Goal: Check status: Check status

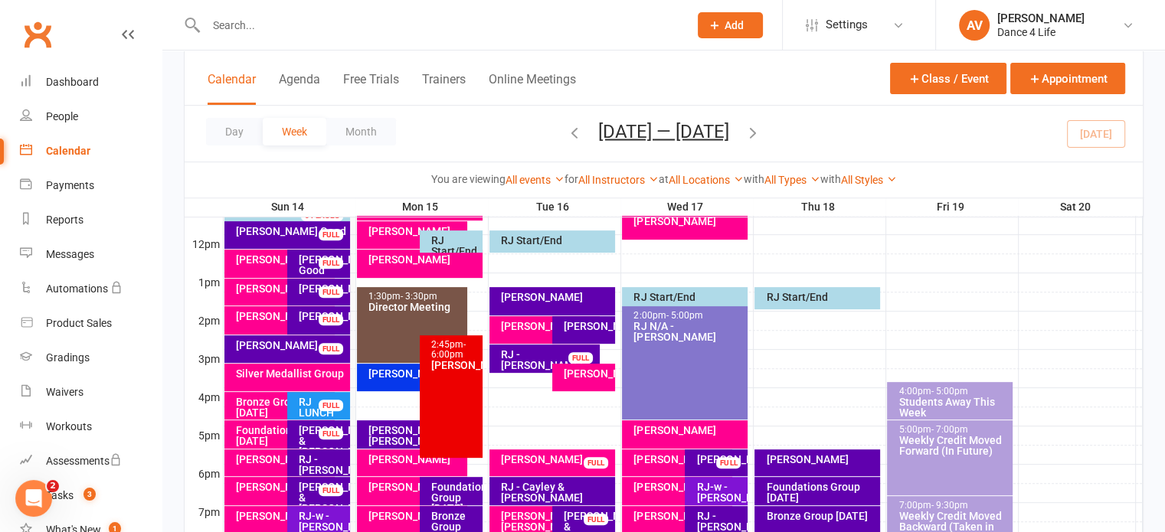
click at [262, 254] on div "[PERSON_NAME]" at bounding box center [283, 259] width 96 height 11
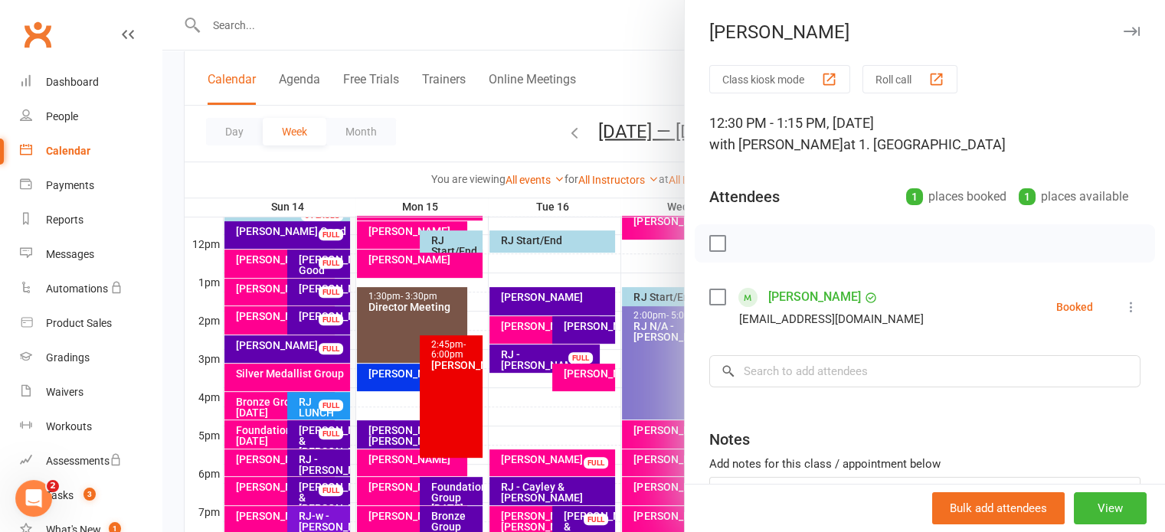
click at [714, 242] on label at bounding box center [716, 243] width 15 height 15
click at [743, 247] on icon "button" at bounding box center [751, 243] width 17 height 17
click at [268, 436] on div at bounding box center [663, 266] width 1002 height 532
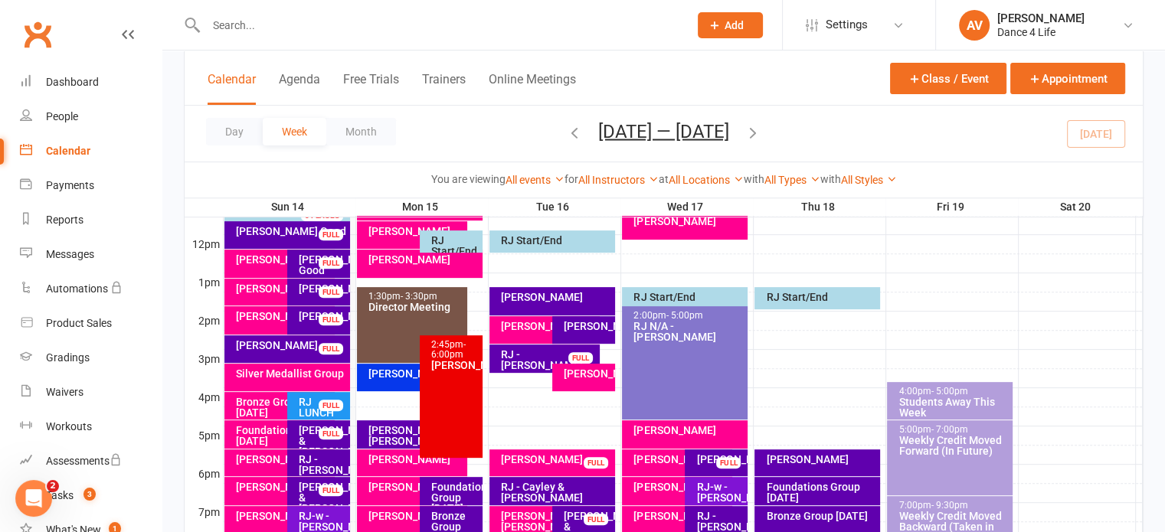
click at [268, 436] on div "Foundations Group [DATE]" at bounding box center [283, 435] width 96 height 21
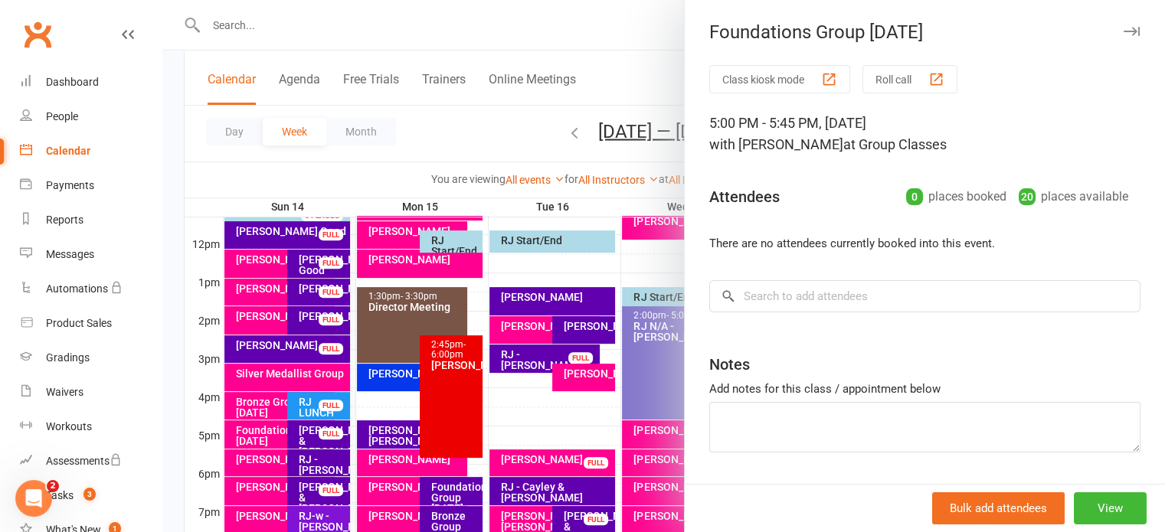
click at [261, 293] on div at bounding box center [663, 266] width 1002 height 532
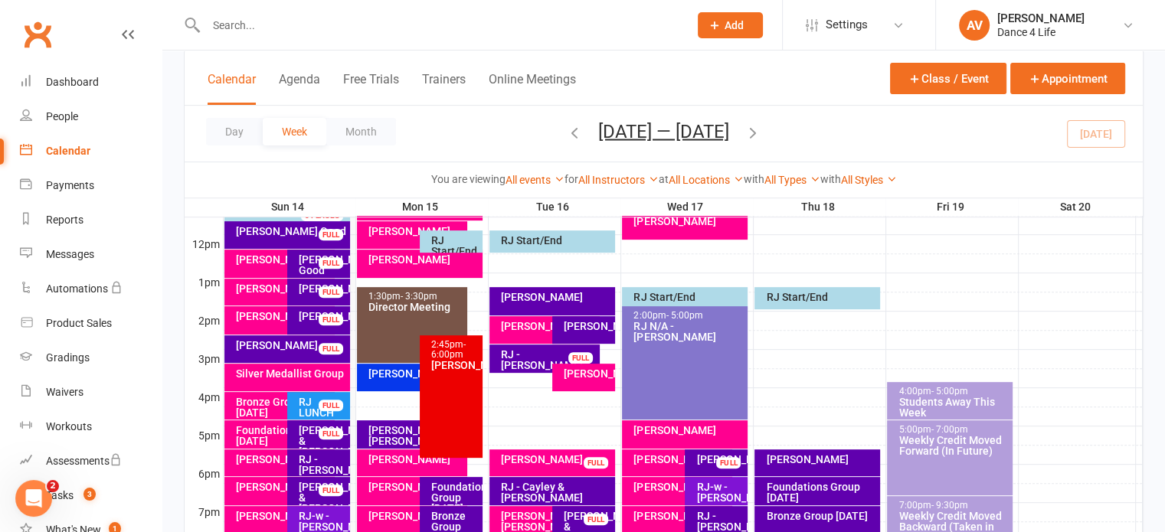
click at [261, 293] on div "[PERSON_NAME]" at bounding box center [283, 288] width 96 height 11
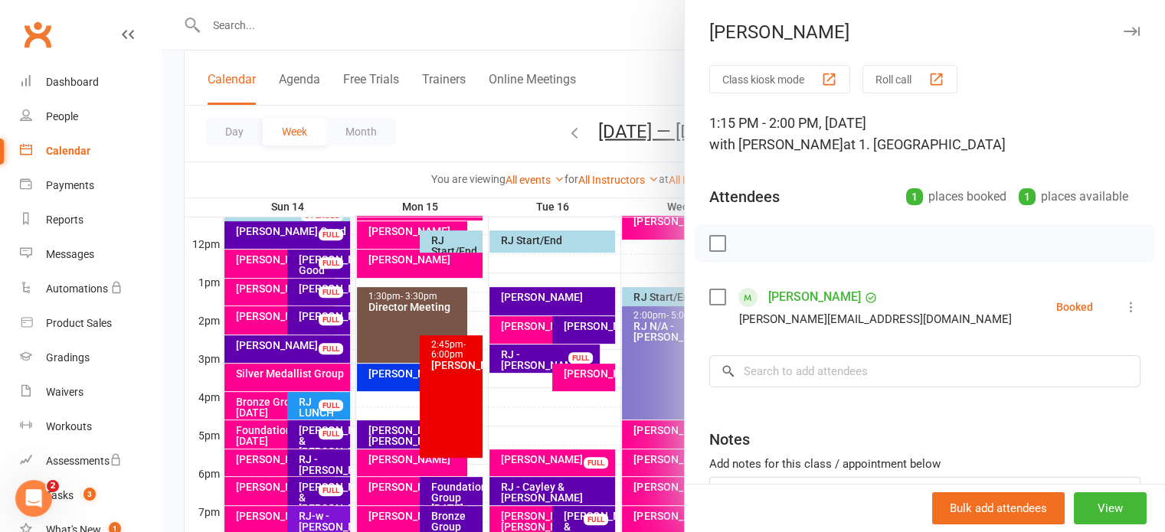
click at [714, 243] on label at bounding box center [716, 243] width 15 height 15
click at [743, 241] on icon "button" at bounding box center [751, 243] width 17 height 17
click at [248, 315] on div at bounding box center [663, 266] width 1002 height 532
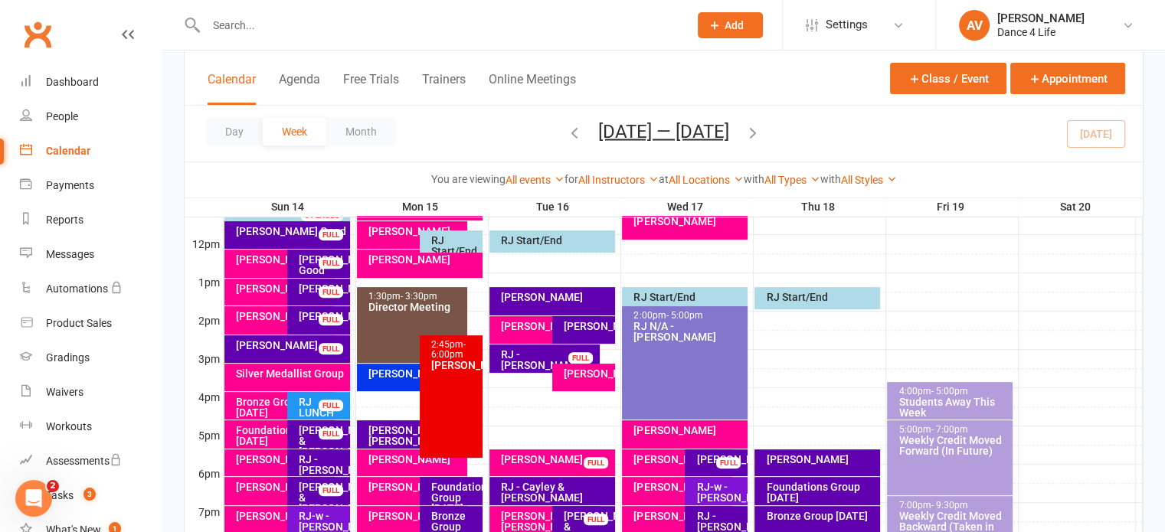
click at [248, 315] on div "[PERSON_NAME]" at bounding box center [283, 316] width 96 height 11
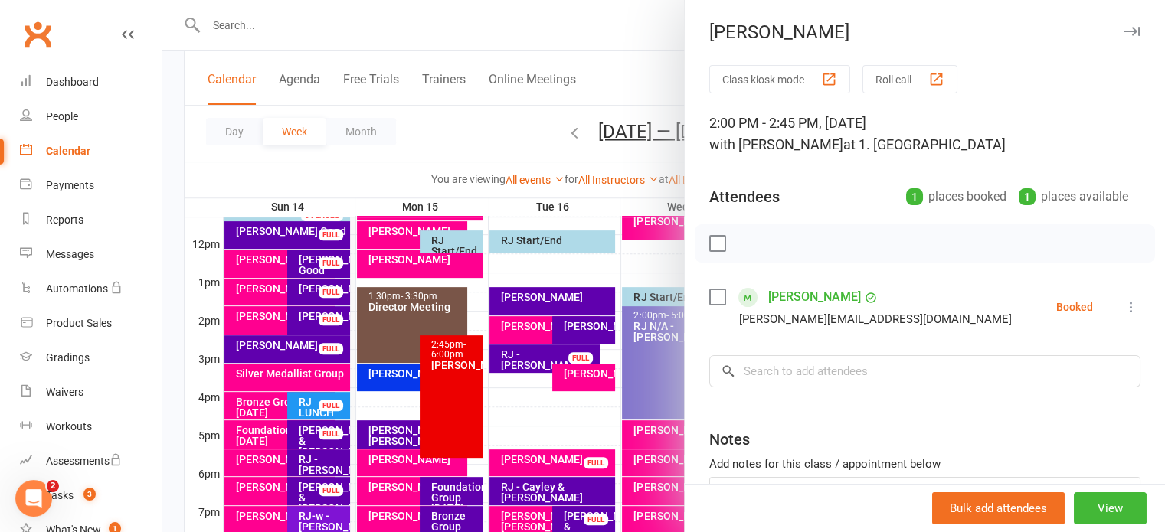
click at [713, 240] on label at bounding box center [716, 243] width 15 height 15
click at [743, 241] on icon "button" at bounding box center [751, 243] width 17 height 17
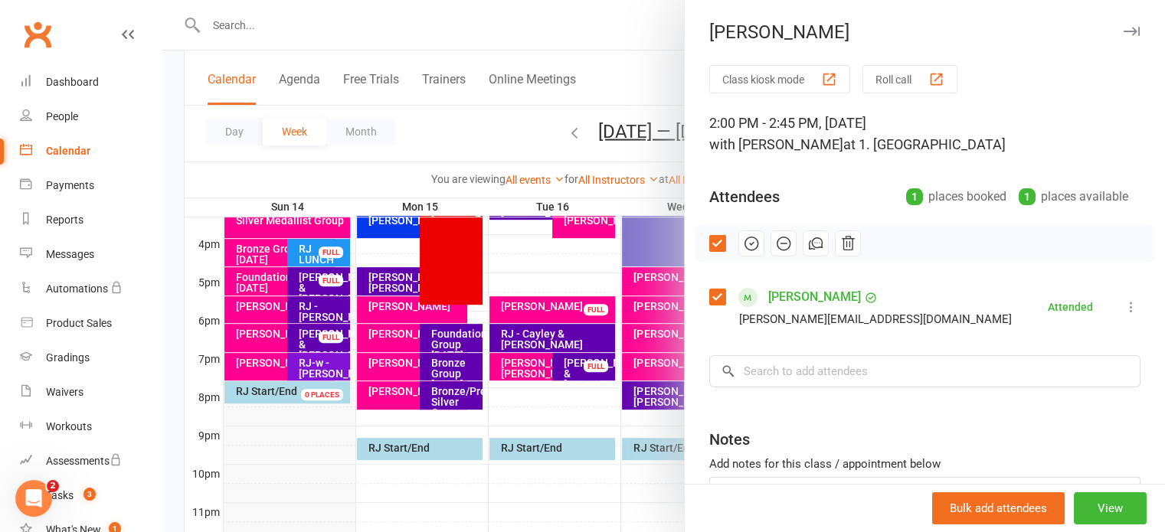
scroll to position [536, 0]
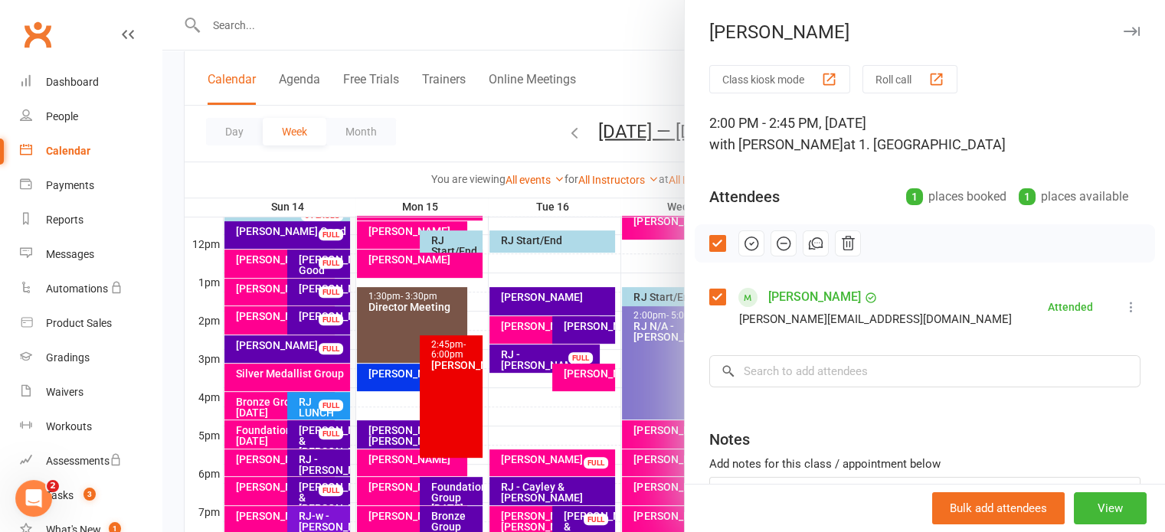
click at [267, 409] on div at bounding box center [663, 266] width 1002 height 532
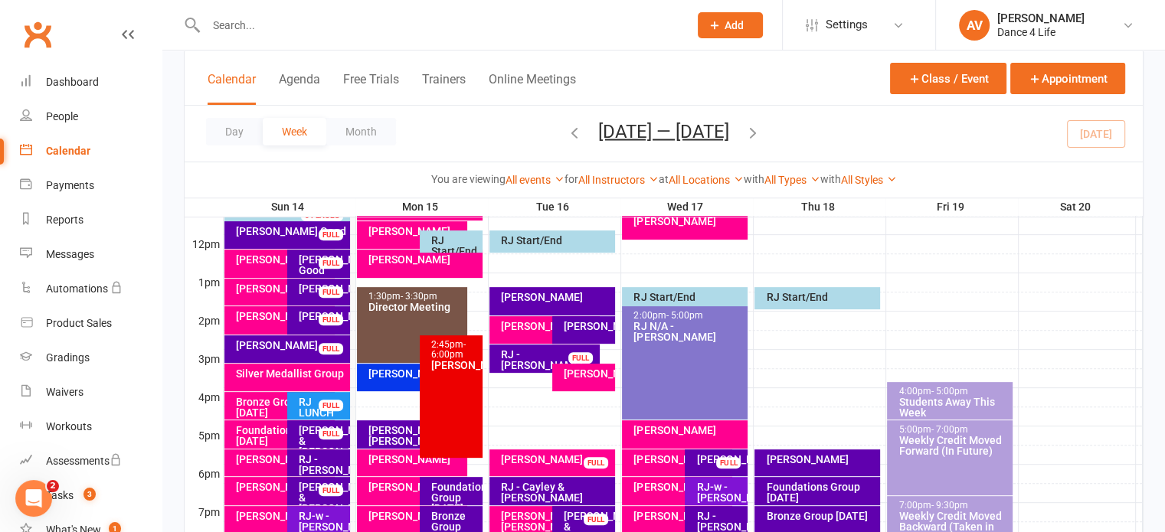
click at [267, 409] on div "Bronze Group [DATE]" at bounding box center [283, 407] width 96 height 21
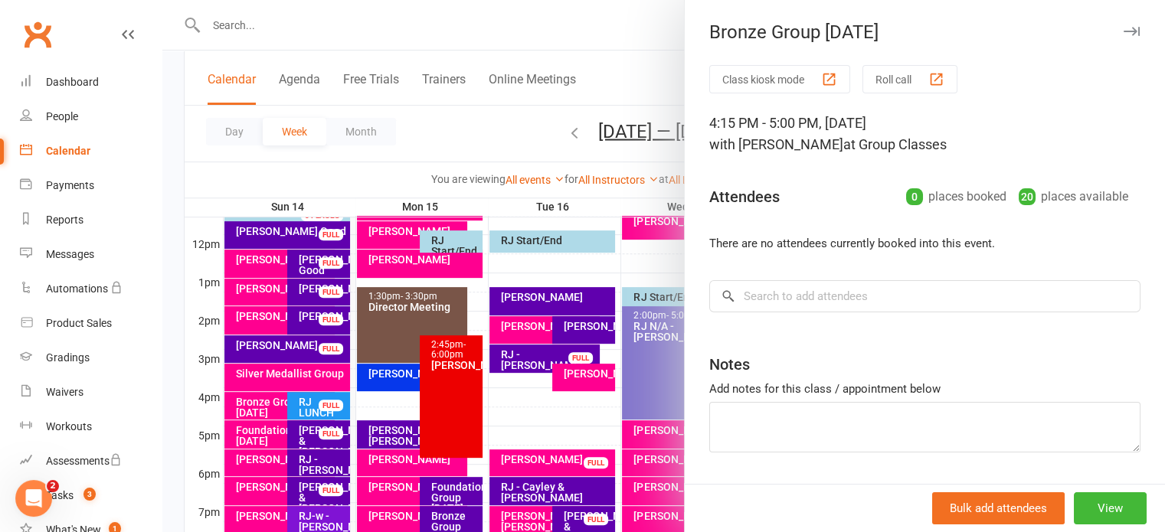
click at [243, 253] on div at bounding box center [663, 266] width 1002 height 532
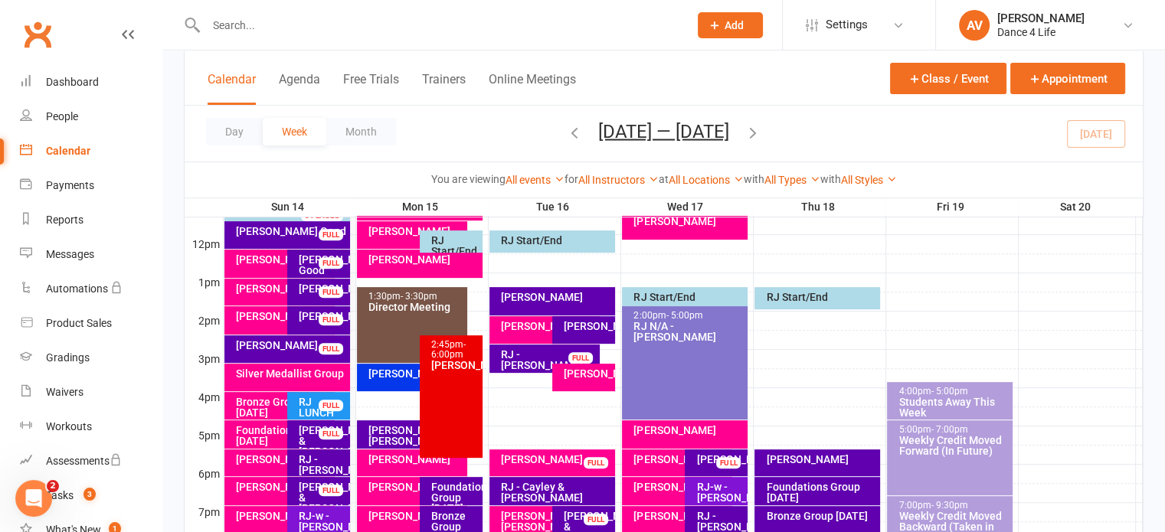
click at [242, 256] on div "[PERSON_NAME]" at bounding box center [283, 259] width 96 height 11
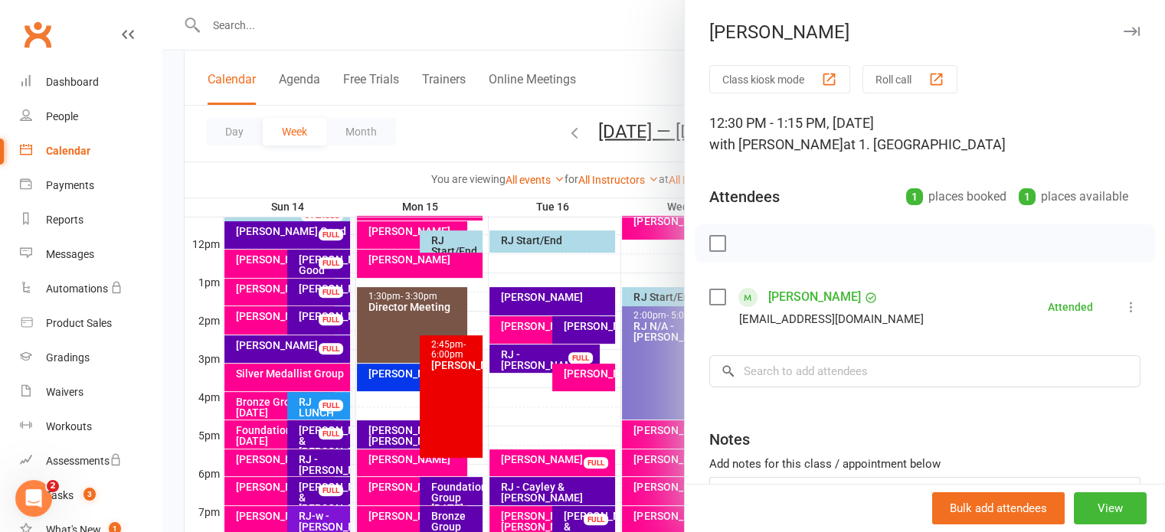
click at [1123, 29] on icon "button" at bounding box center [1131, 31] width 16 height 9
